Goal: Use online tool/utility: Utilize a website feature to perform a specific function

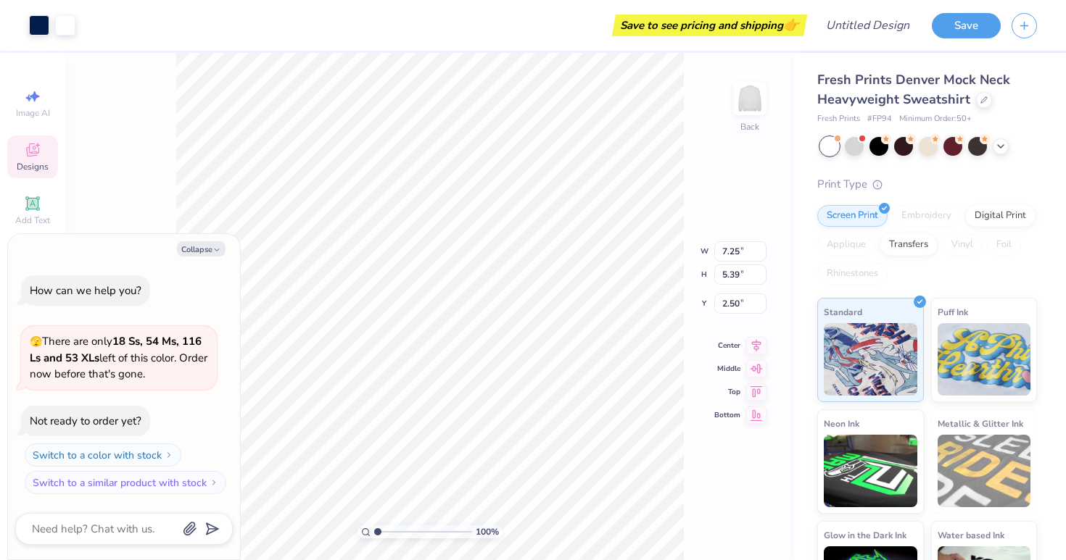
type textarea "x"
type input "6.02"
type input "0.71"
type input "5.35"
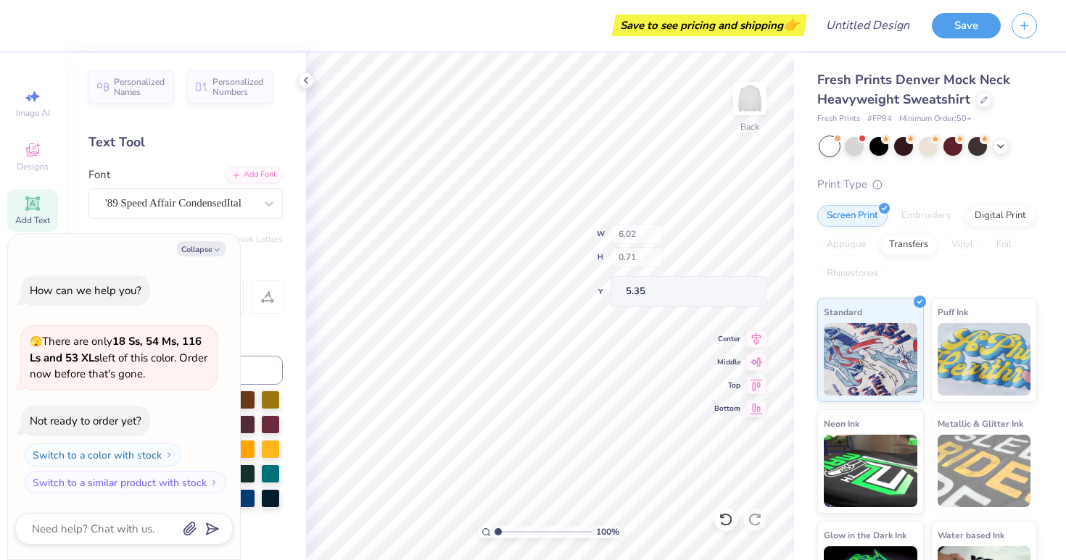
type textarea "x"
type input "6.86"
type input "1.09"
type input "4.72"
type textarea "x"
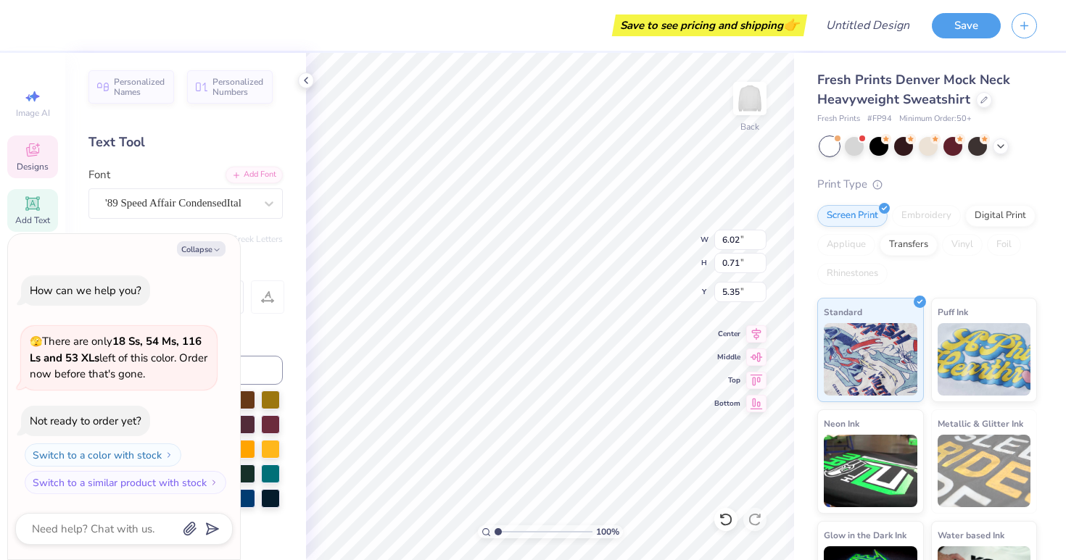
scroll to position [0, 1]
type textarea "GAMDAY"
type textarea "x"
type textarea "GADAY"
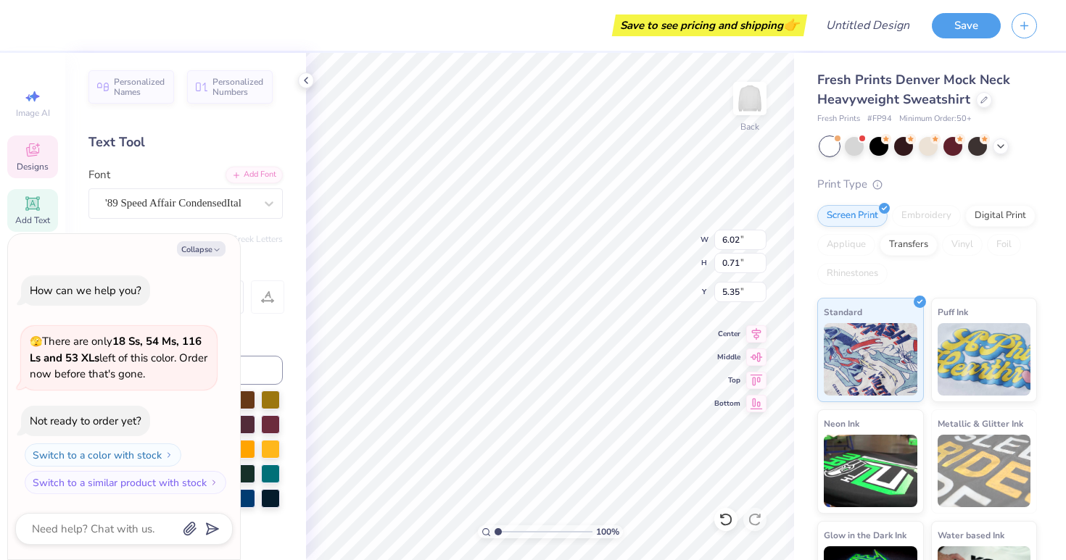
type textarea "x"
type textarea "GDAY"
type textarea "x"
type textarea "DAY"
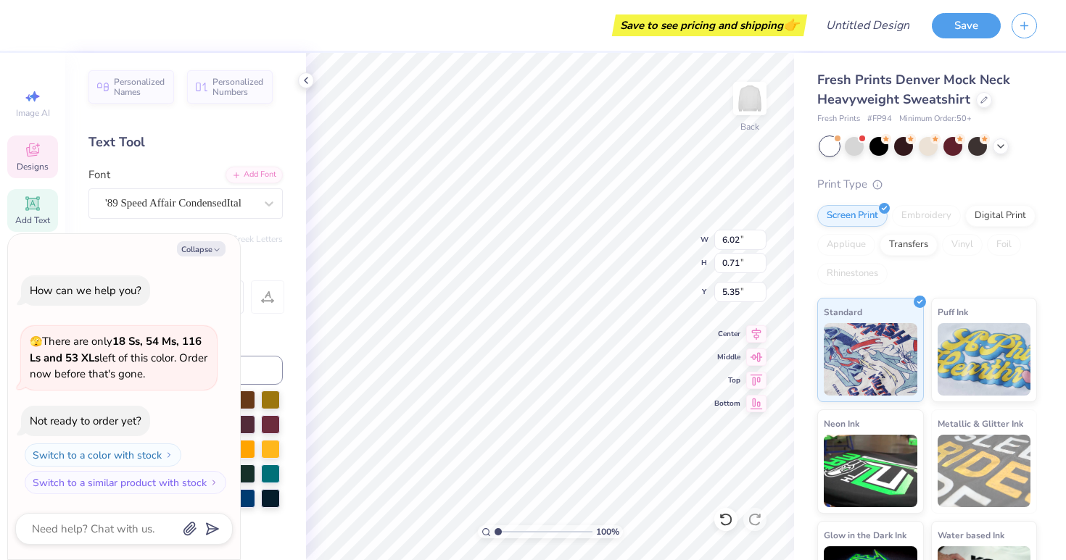
type textarea "x"
type textarea "FDAY"
type textarea "x"
type textarea "FiDAY"
type textarea "x"
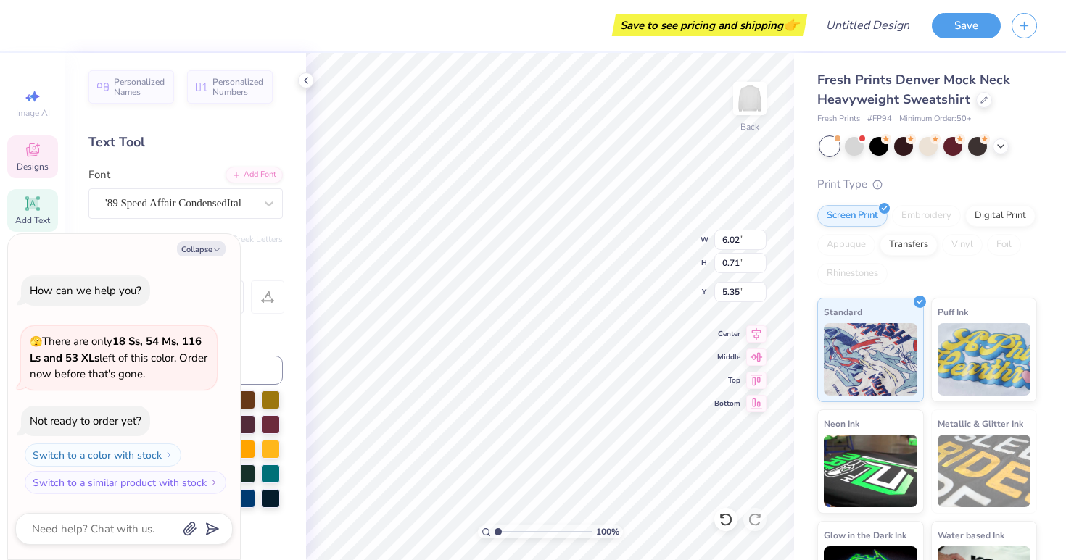
type textarea "FieDAY"
type textarea "x"
type textarea "FielDAY"
type textarea "x"
type textarea "FieldDAY"
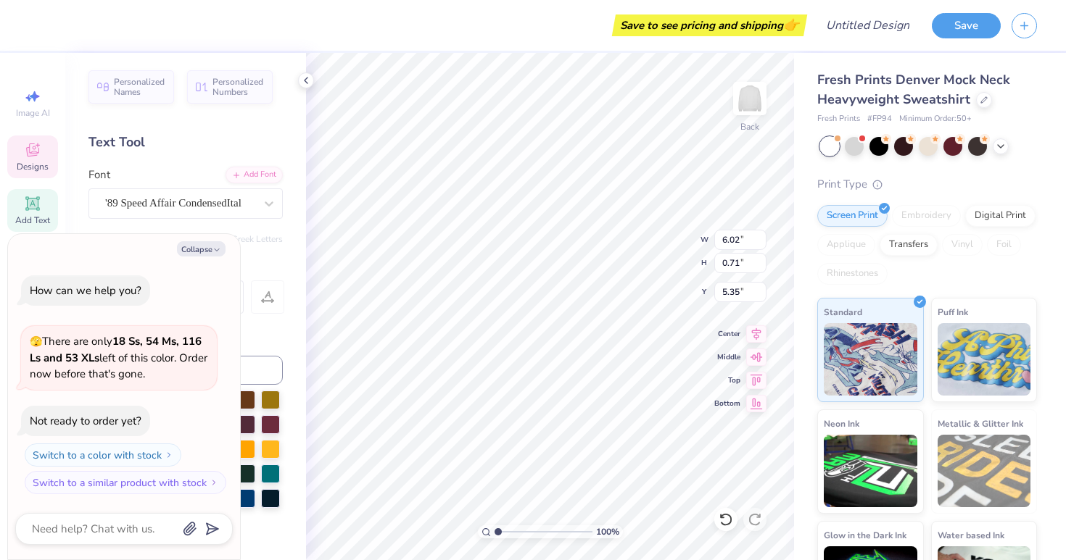
scroll to position [0, 1]
type textarea "x"
type textarea "[DATE]"
click at [262, 149] on div "Text Tool" at bounding box center [185, 143] width 194 height 20
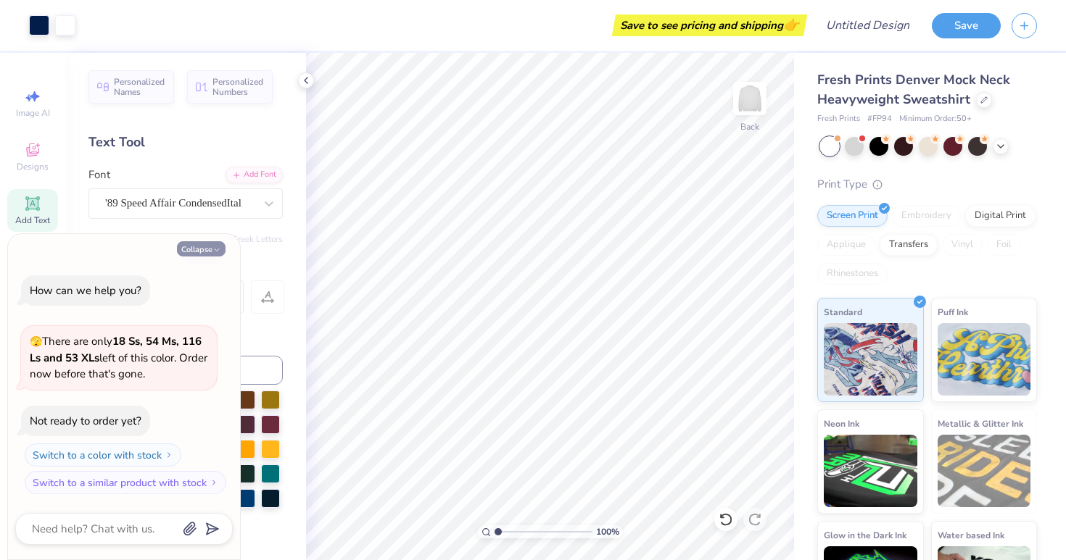
click at [220, 251] on icon "button" at bounding box center [216, 250] width 9 height 9
type textarea "x"
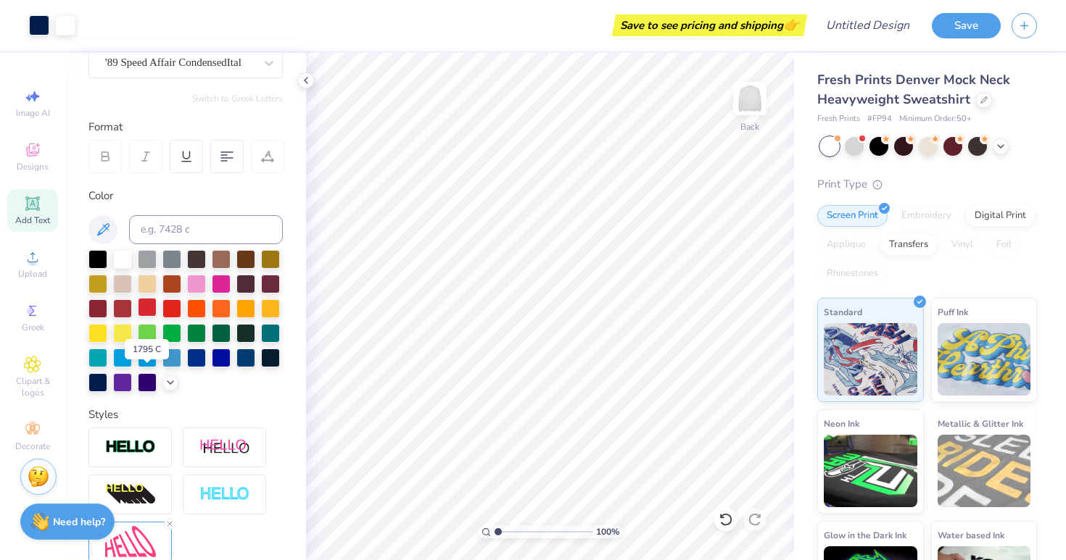
scroll to position [71, 0]
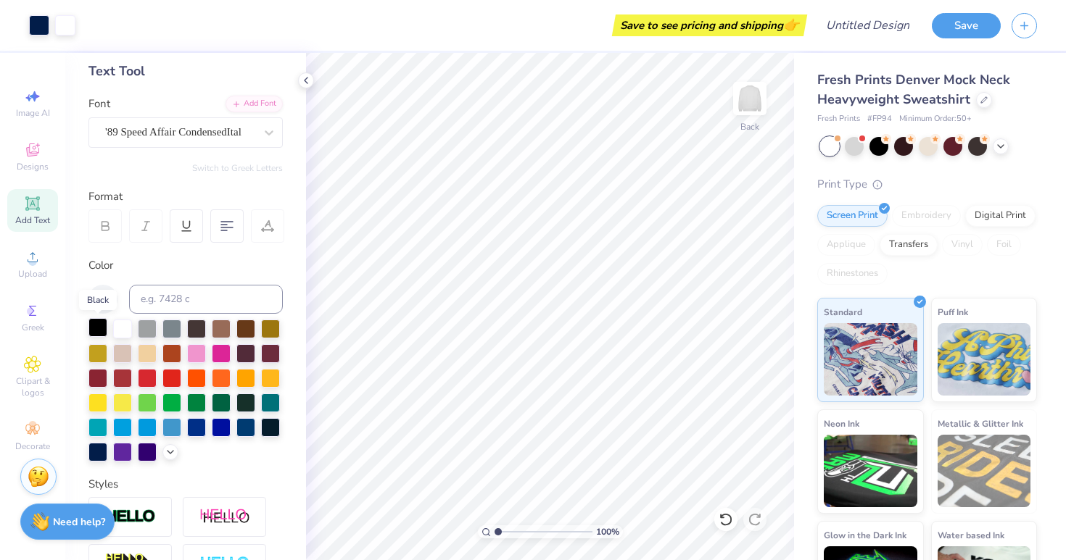
click at [98, 329] on div at bounding box center [97, 327] width 19 height 19
click at [91, 337] on div at bounding box center [97, 327] width 19 height 19
click at [96, 332] on div at bounding box center [97, 327] width 19 height 19
click at [97, 319] on div at bounding box center [97, 327] width 19 height 19
click at [97, 322] on div at bounding box center [97, 327] width 19 height 19
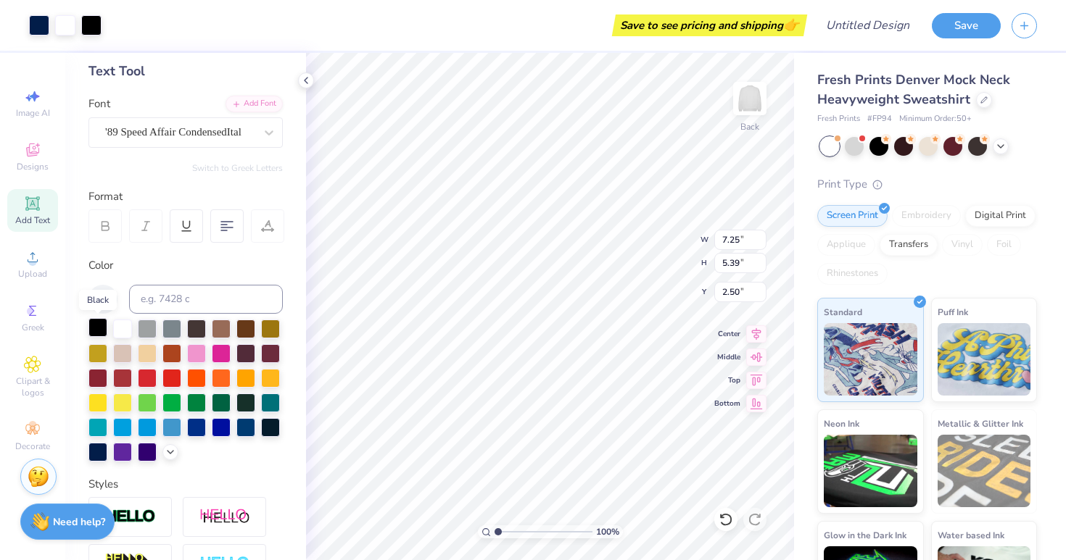
click at [97, 322] on div at bounding box center [97, 327] width 19 height 19
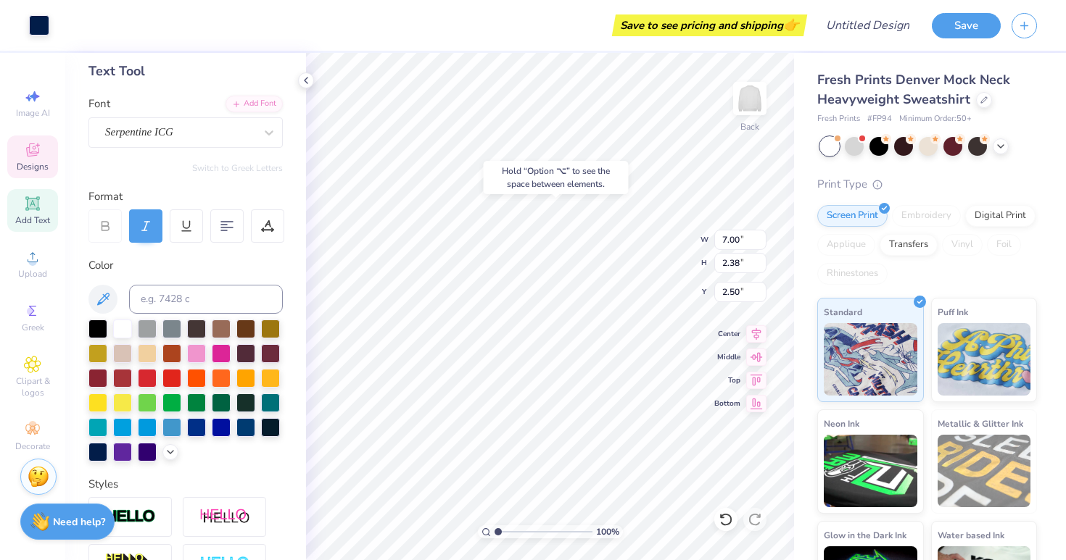
type input "2.34"
click at [99, 333] on div at bounding box center [97, 327] width 19 height 19
type input "6.66"
click at [101, 331] on div at bounding box center [97, 327] width 19 height 19
click at [94, 331] on div at bounding box center [97, 327] width 19 height 19
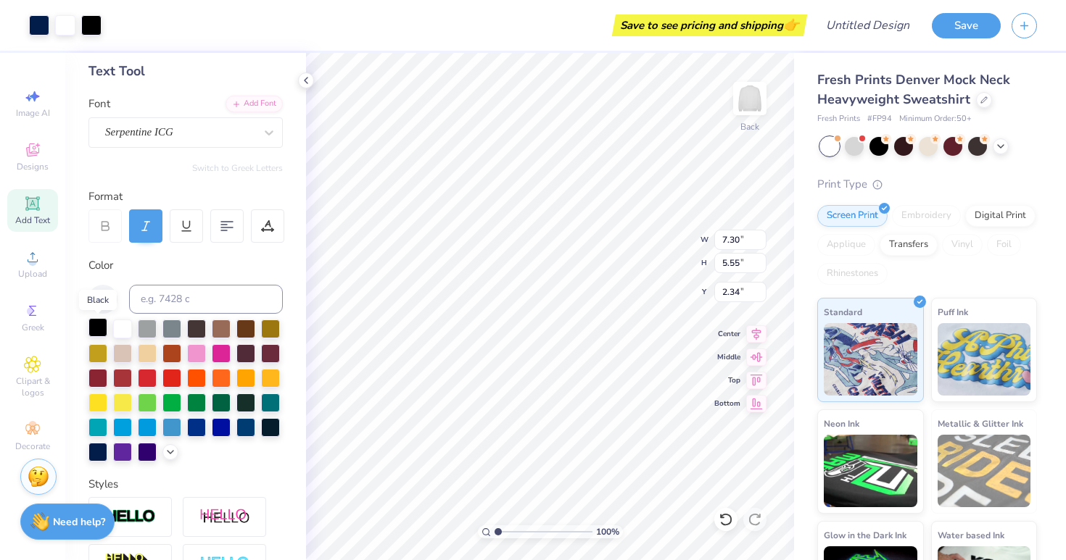
click at [100, 325] on div at bounding box center [97, 327] width 19 height 19
click at [101, 327] on div at bounding box center [97, 327] width 19 height 19
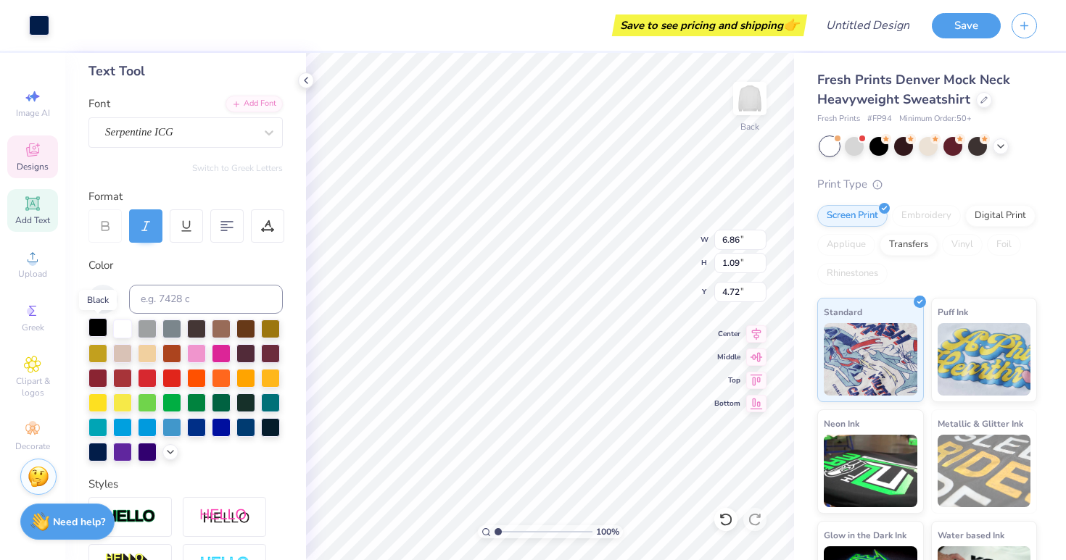
click at [101, 329] on div at bounding box center [97, 327] width 19 height 19
click at [91, 331] on div at bounding box center [97, 327] width 19 height 19
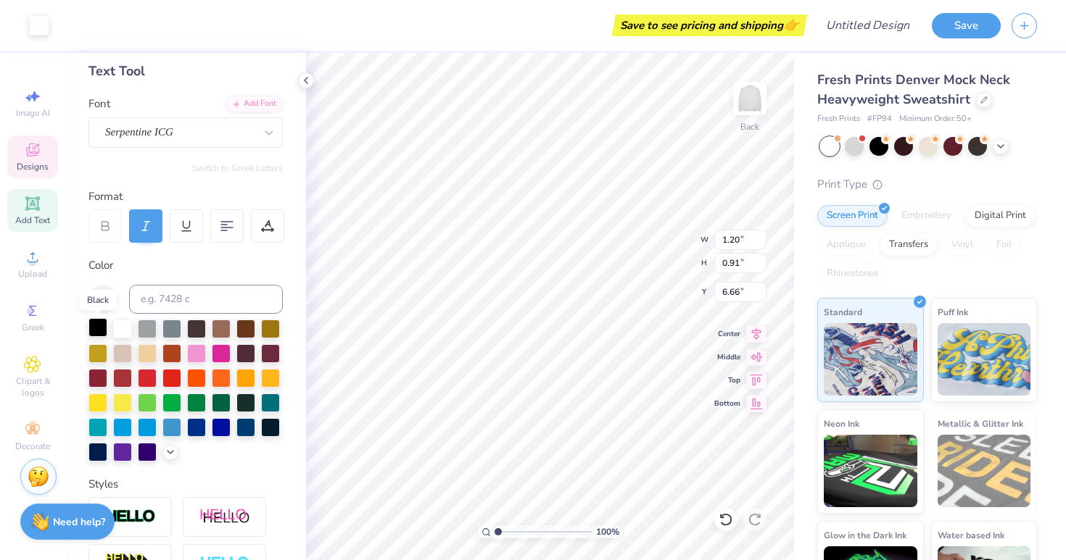
click at [91, 331] on div at bounding box center [97, 327] width 19 height 19
click at [205, 351] on div at bounding box center [196, 352] width 19 height 19
click at [217, 352] on div at bounding box center [221, 352] width 19 height 19
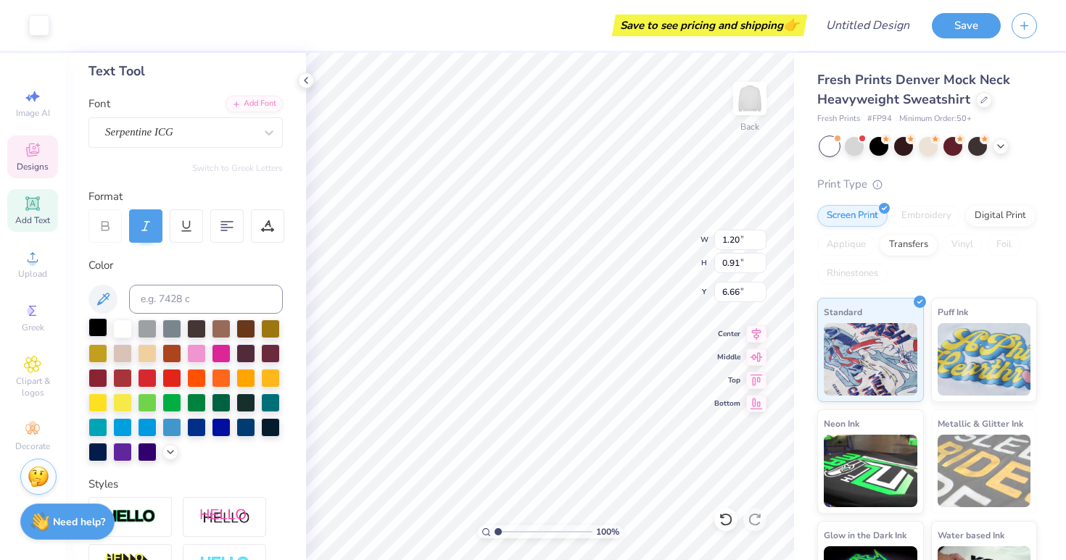
click at [95, 333] on div at bounding box center [97, 327] width 19 height 19
click at [95, 330] on div at bounding box center [97, 327] width 19 height 19
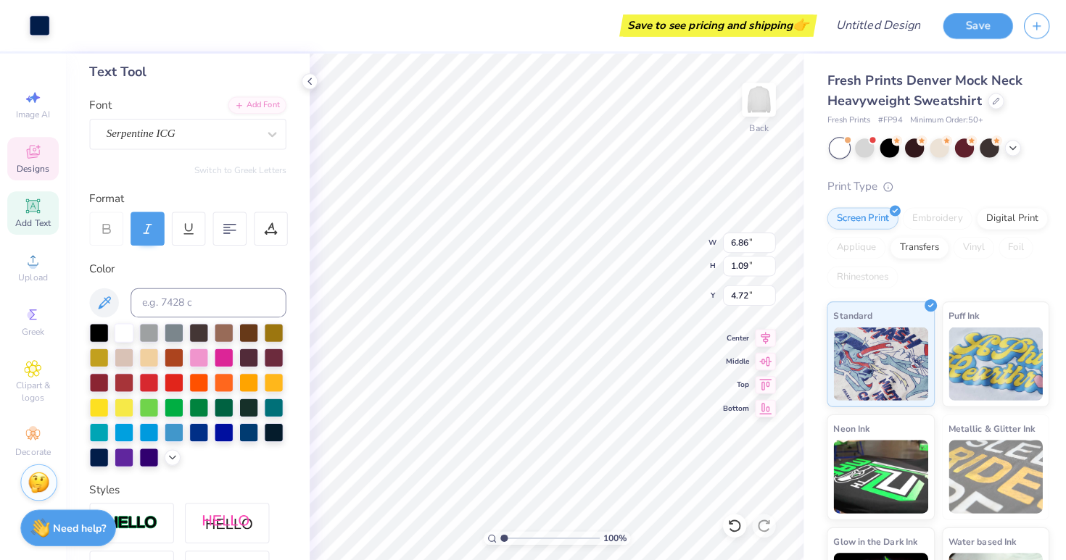
click at [257, 341] on div at bounding box center [185, 391] width 194 height 142
click at [261, 344] on div at bounding box center [270, 352] width 19 height 19
click at [96, 323] on div at bounding box center [97, 327] width 19 height 19
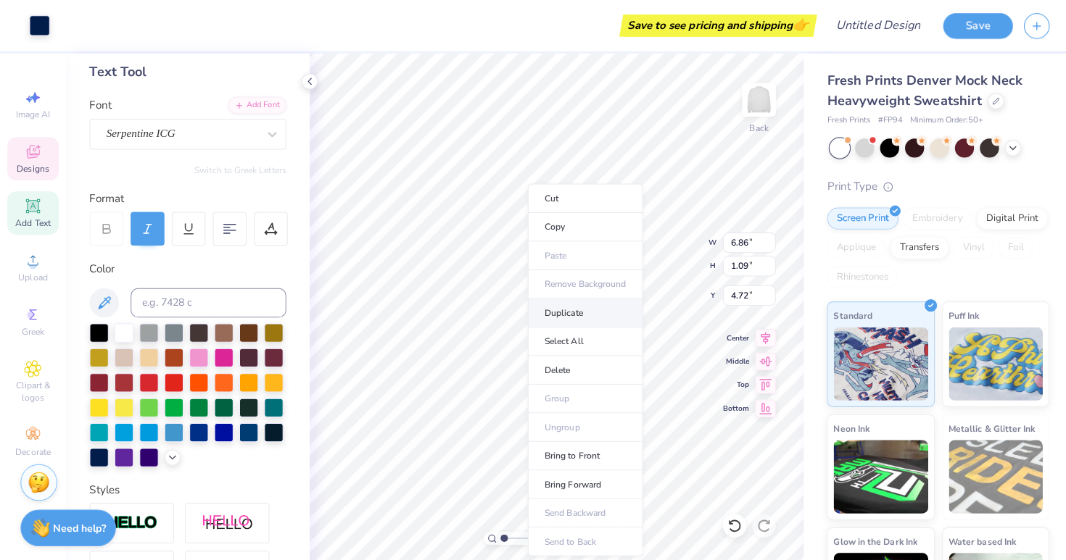
click at [575, 308] on li "Duplicate" at bounding box center [578, 310] width 114 height 28
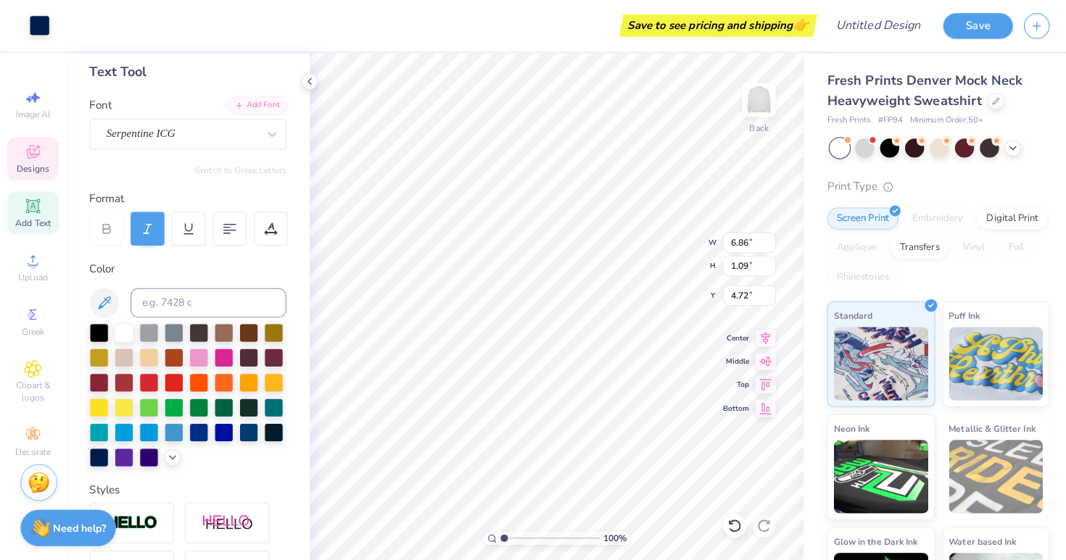
type input "5.72"
click at [104, 329] on div at bounding box center [97, 327] width 19 height 19
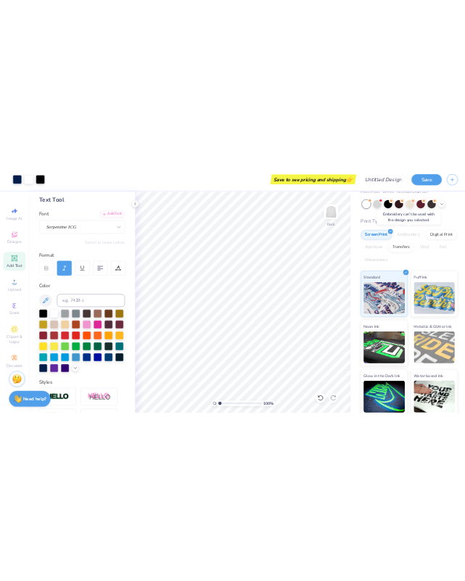
scroll to position [65, 0]
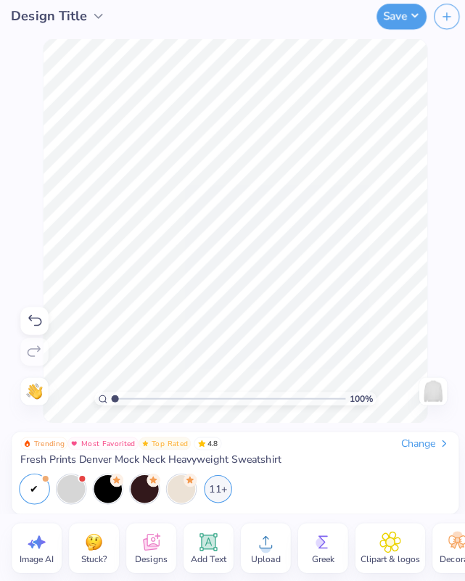
type input "9.55"
click at [323, 389] on body "Design Title Save Image AI Stuck? Designs Add Text Upload Greek Clipart & logos…" at bounding box center [232, 290] width 465 height 581
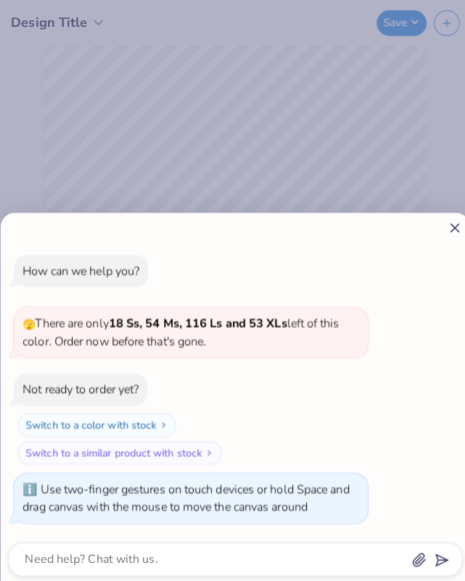
click at [439, 225] on div at bounding box center [232, 224] width 449 height 15
click at [455, 224] on icon at bounding box center [448, 224] width 15 height 15
type textarea "x"
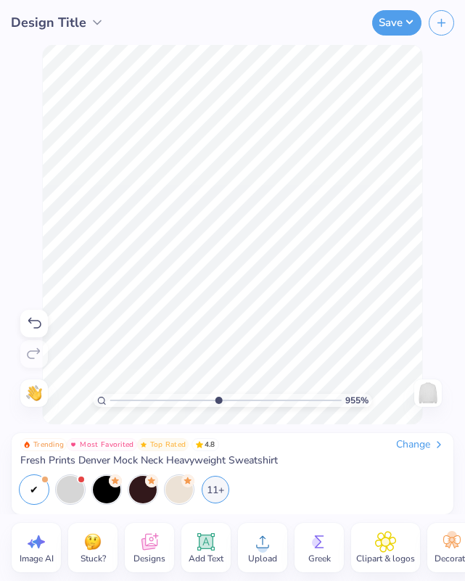
click at [217, 403] on input "range" at bounding box center [225, 400] width 232 height 13
drag, startPoint x: 199, startPoint y: 401, endPoint x: 168, endPoint y: 400, distance: 30.5
click at [168, 400] on input "range" at bounding box center [225, 400] width 232 height 13
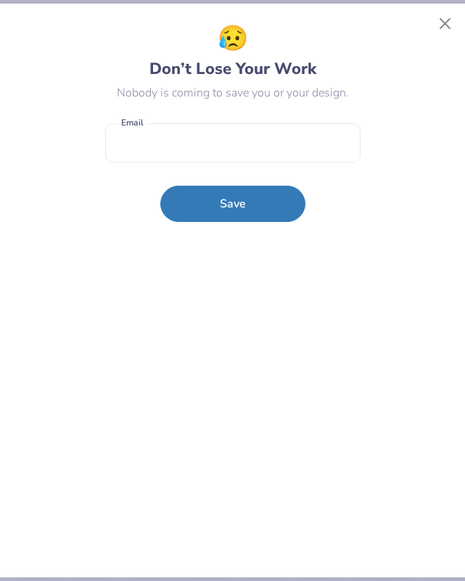
type input "1"
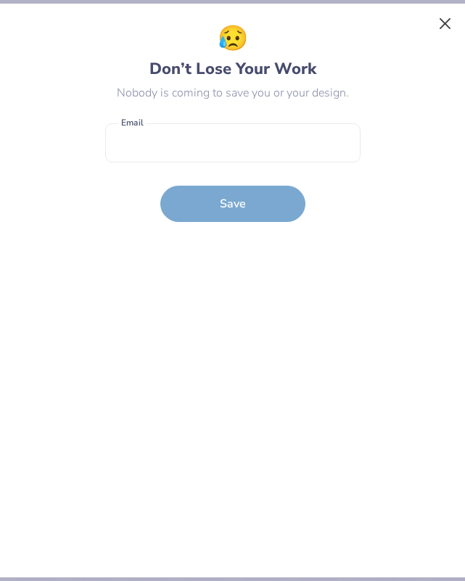
click at [451, 17] on button "Close" at bounding box center [445, 24] width 28 height 28
